Goal: Check status

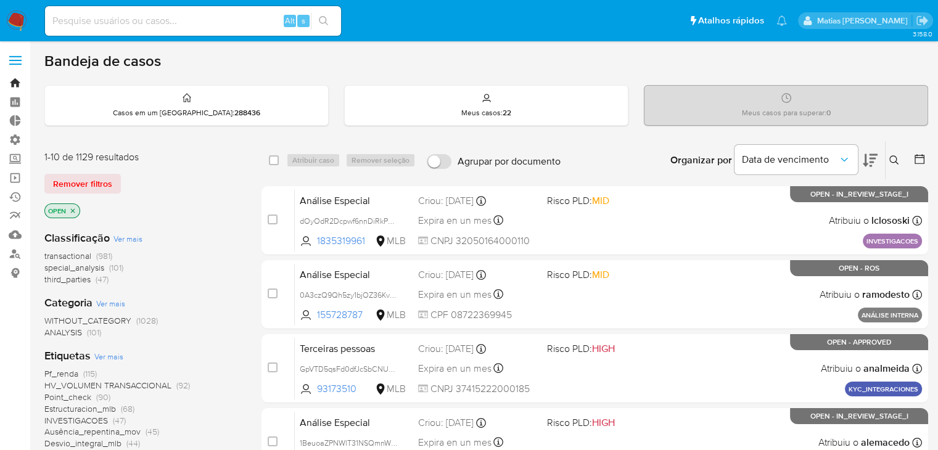
click at [19, 78] on link "Bandeja" at bounding box center [73, 82] width 147 height 19
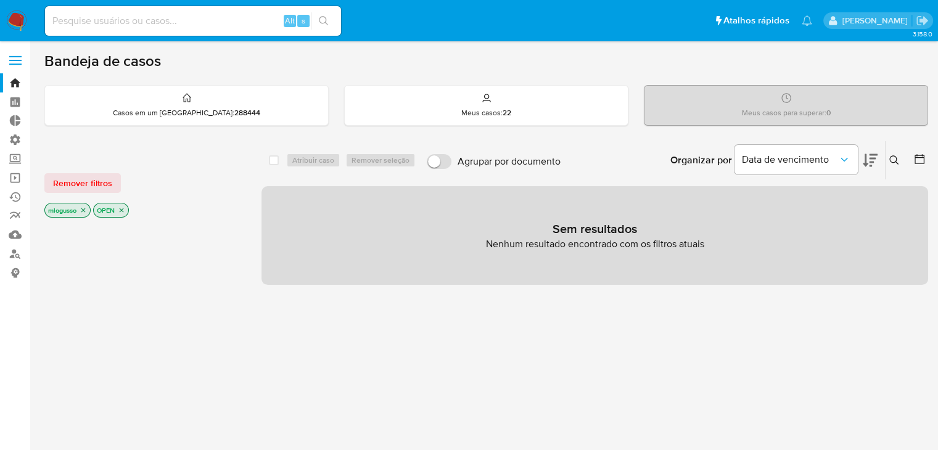
click at [187, 30] on div "Alt s" at bounding box center [193, 21] width 296 height 30
click at [188, 20] on input at bounding box center [193, 21] width 296 height 16
paste input "2643507518"
type input "2643507518"
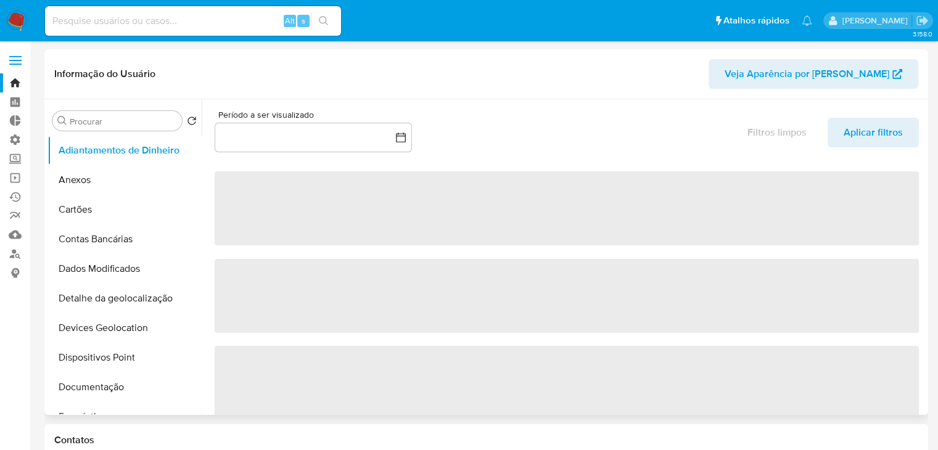
select select "10"
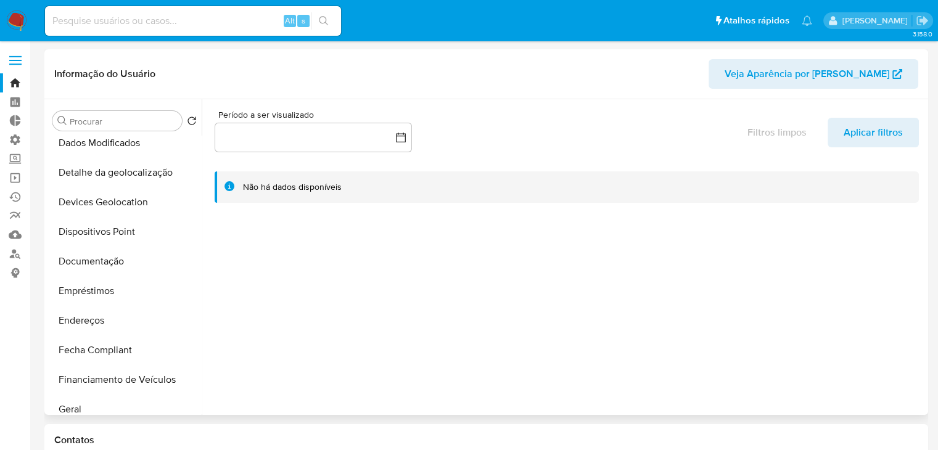
scroll to position [186, 0]
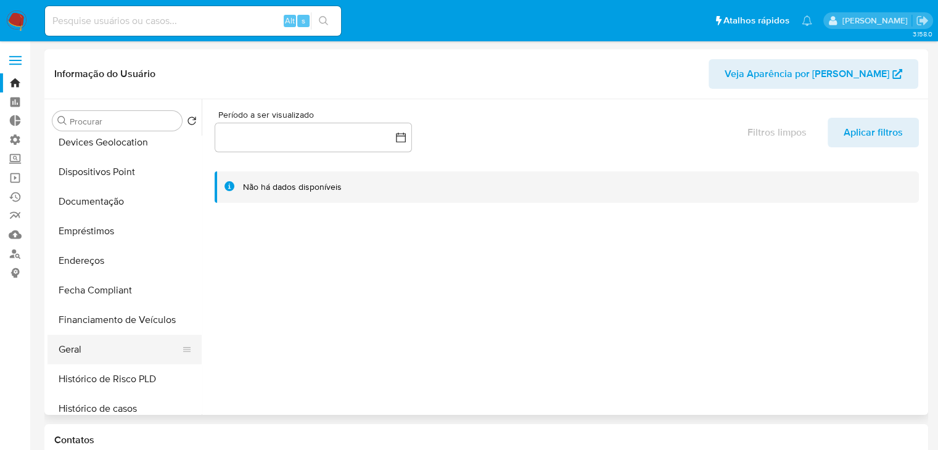
click at [152, 343] on button "Geral" at bounding box center [119, 350] width 144 height 30
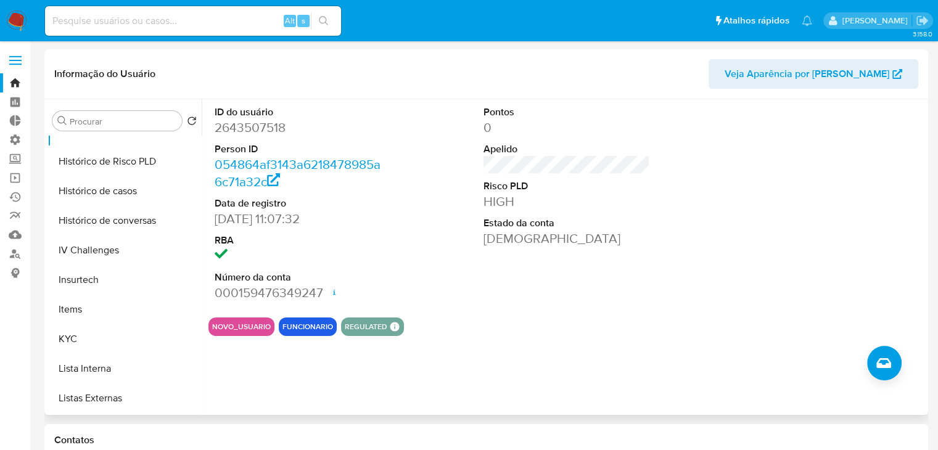
scroll to position [408, 0]
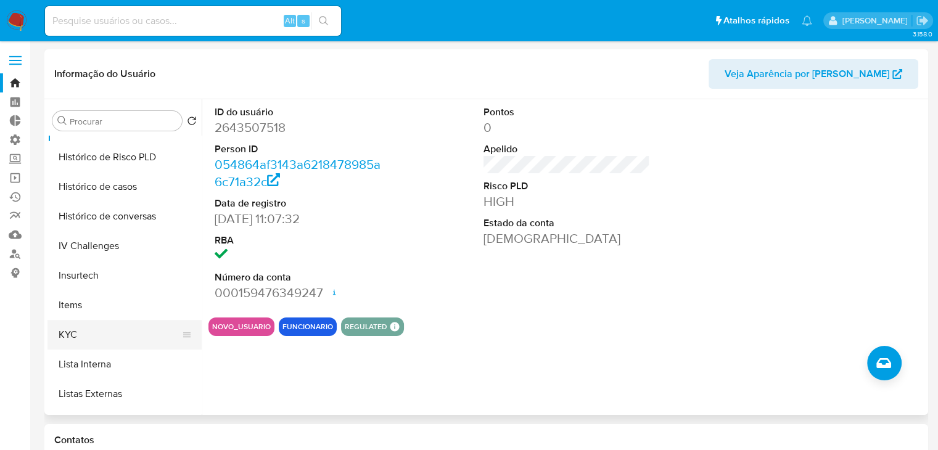
click at [147, 331] on button "KYC" at bounding box center [119, 335] width 144 height 30
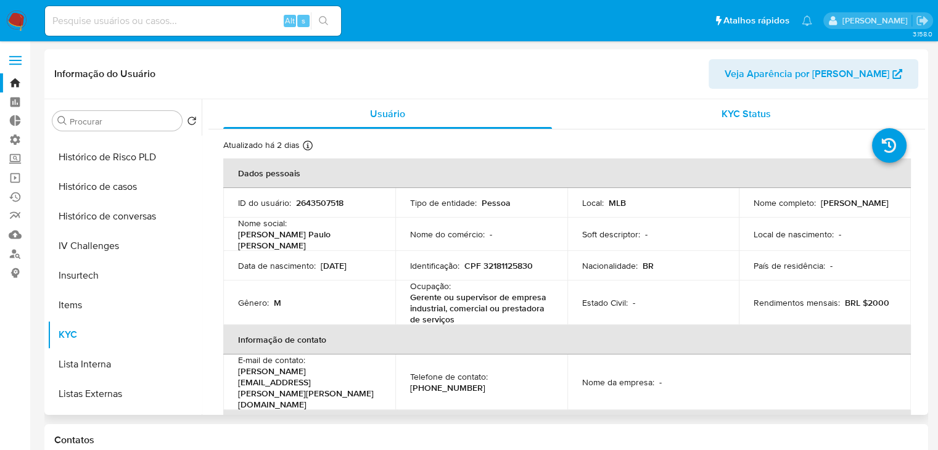
click at [720, 121] on div "KYC Status" at bounding box center [745, 114] width 329 height 30
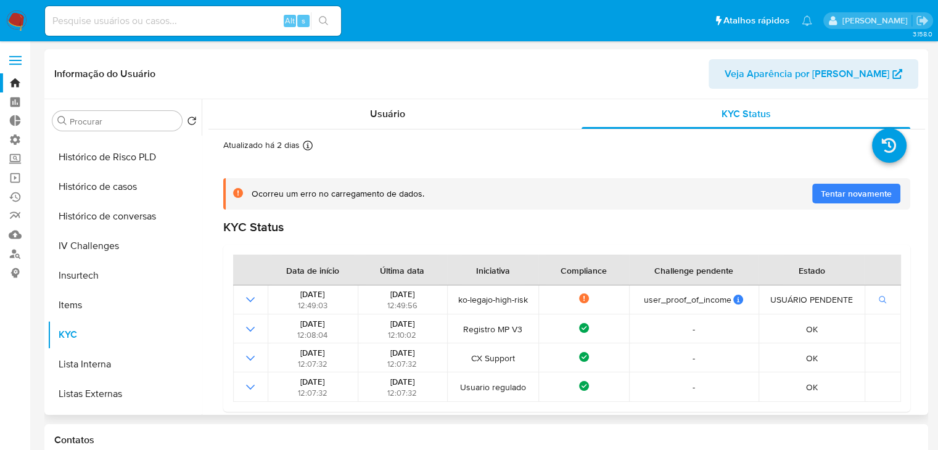
click at [808, 73] on span "Veja Aparência por [PERSON_NAME]" at bounding box center [806, 74] width 165 height 30
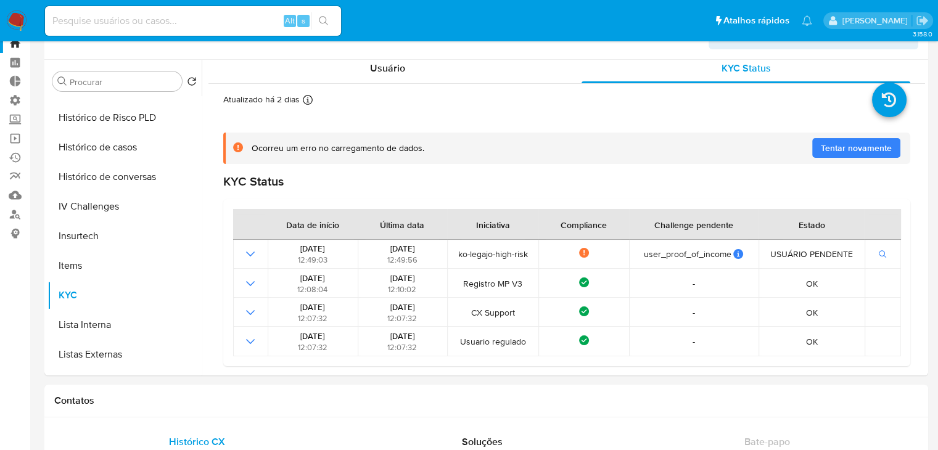
scroll to position [42, 0]
